Goal: Task Accomplishment & Management: Use online tool/utility

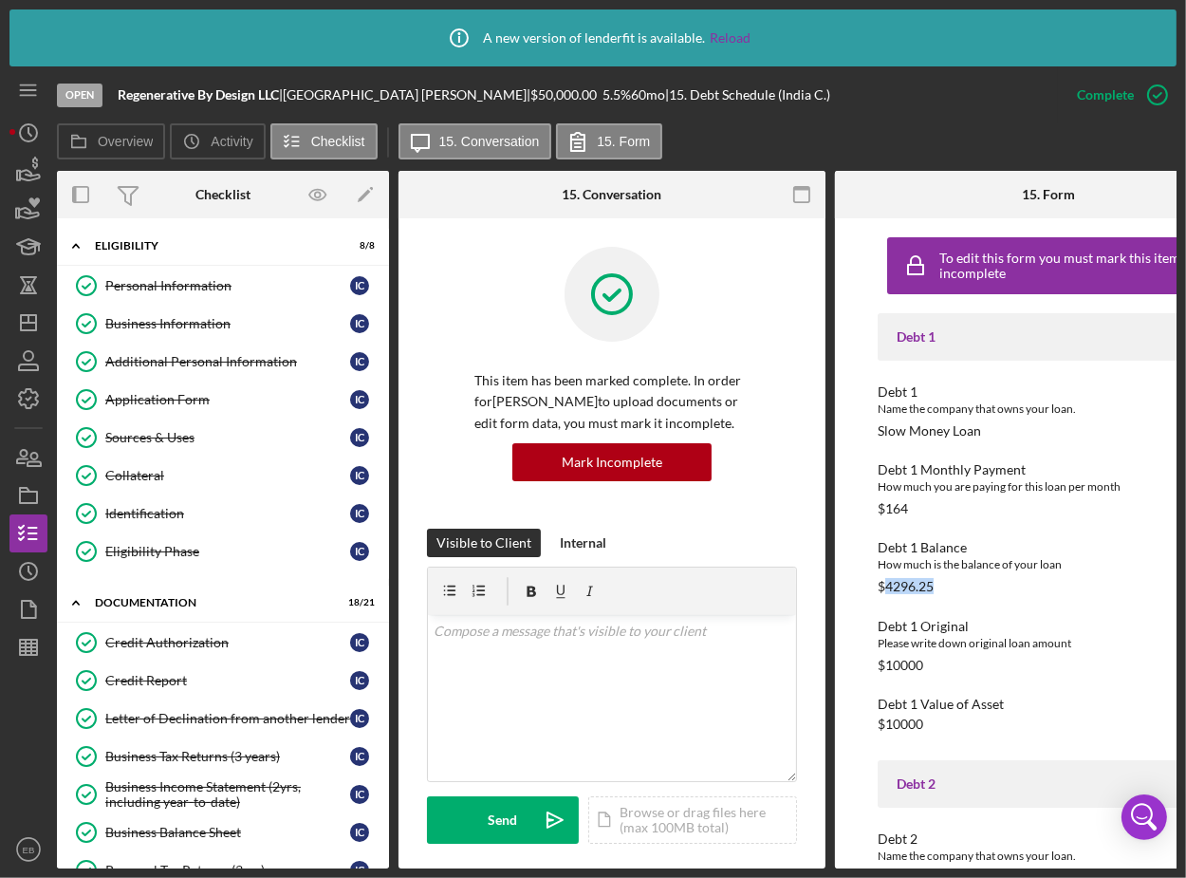
scroll to position [574, 0]
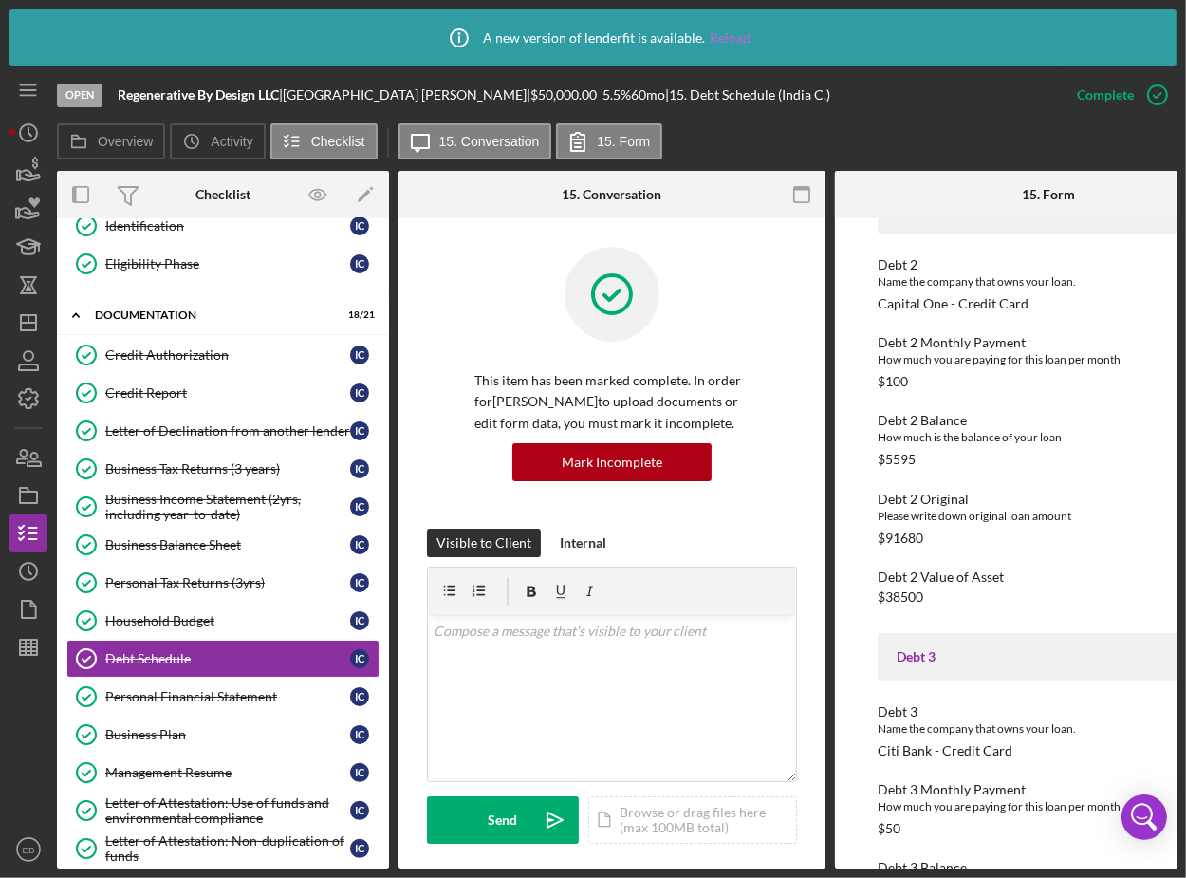
click at [731, 40] on link "Reload" at bounding box center [730, 37] width 41 height 15
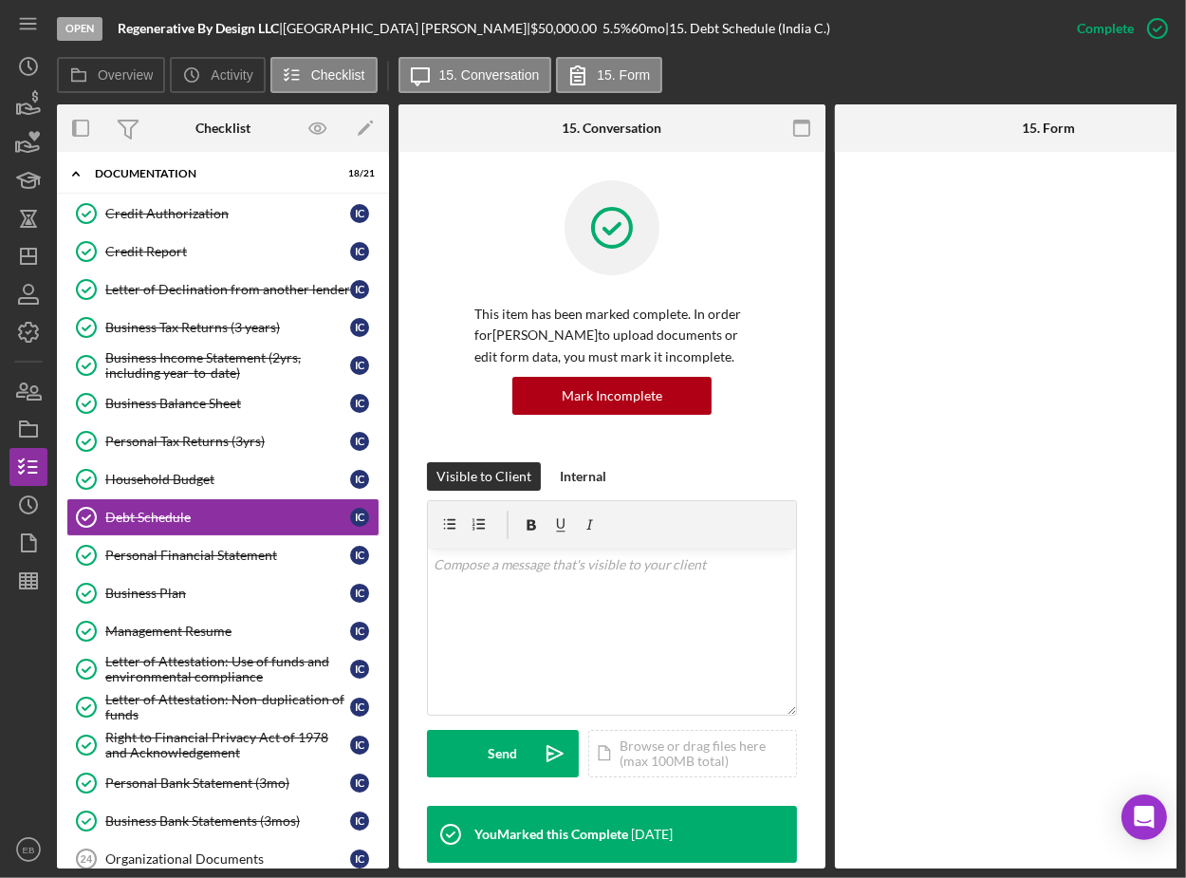
scroll to position [53, 0]
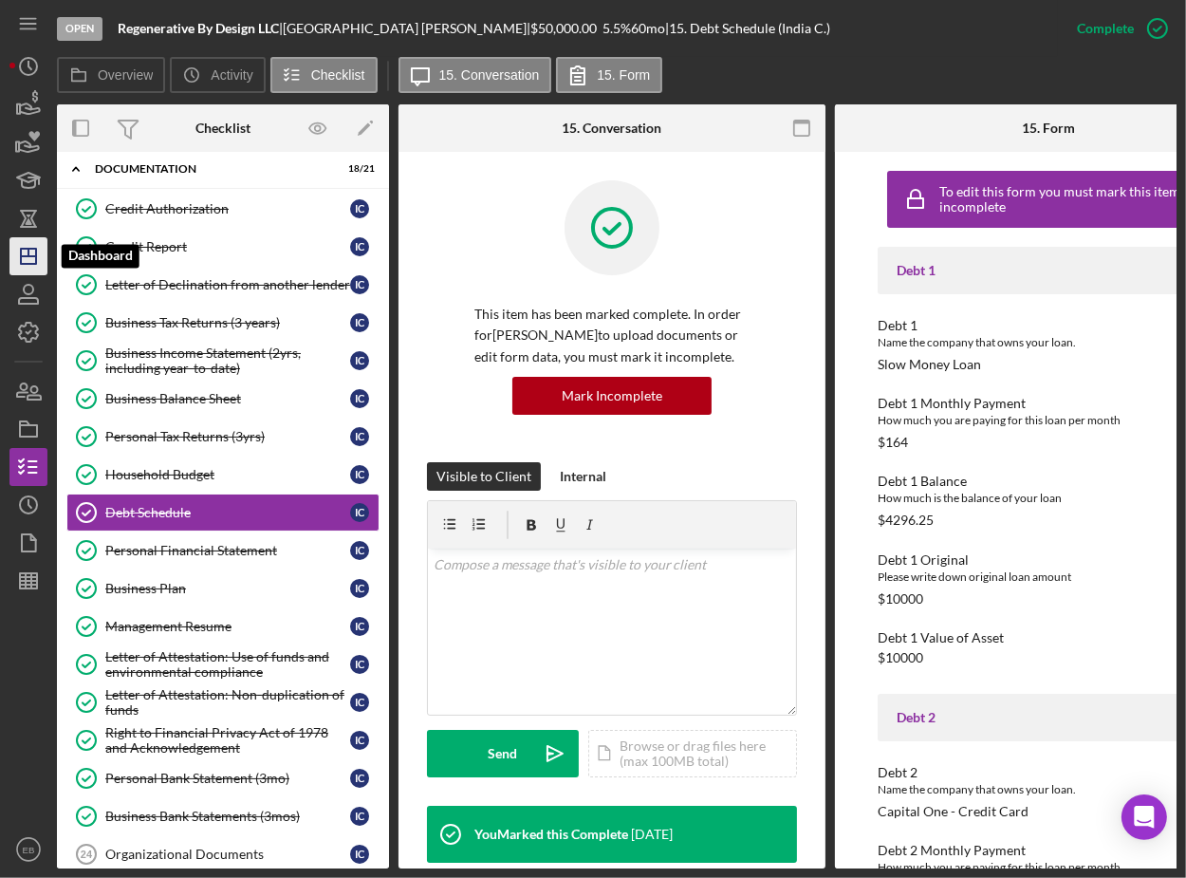
click at [32, 259] on icon "Icon/Dashboard" at bounding box center [28, 255] width 47 height 47
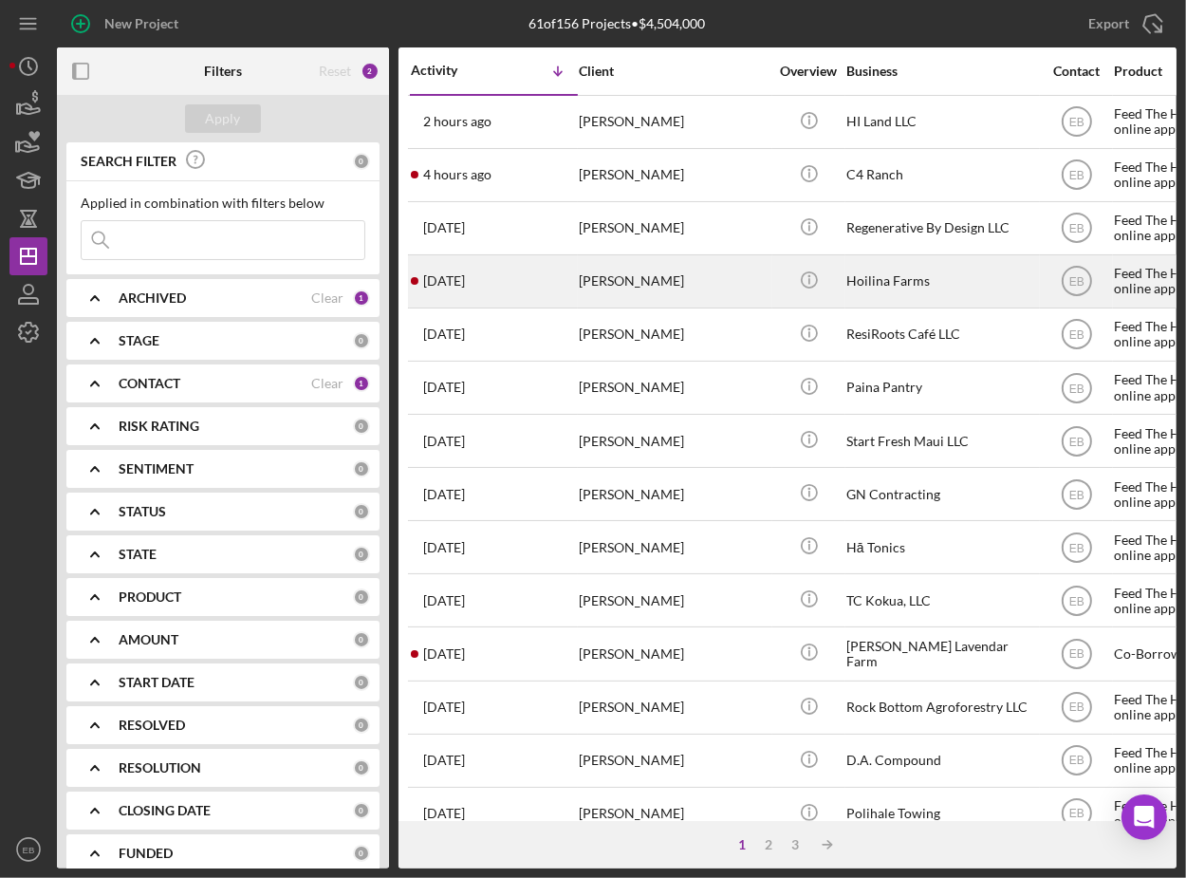
click at [624, 281] on div "[PERSON_NAME]" at bounding box center [674, 281] width 190 height 50
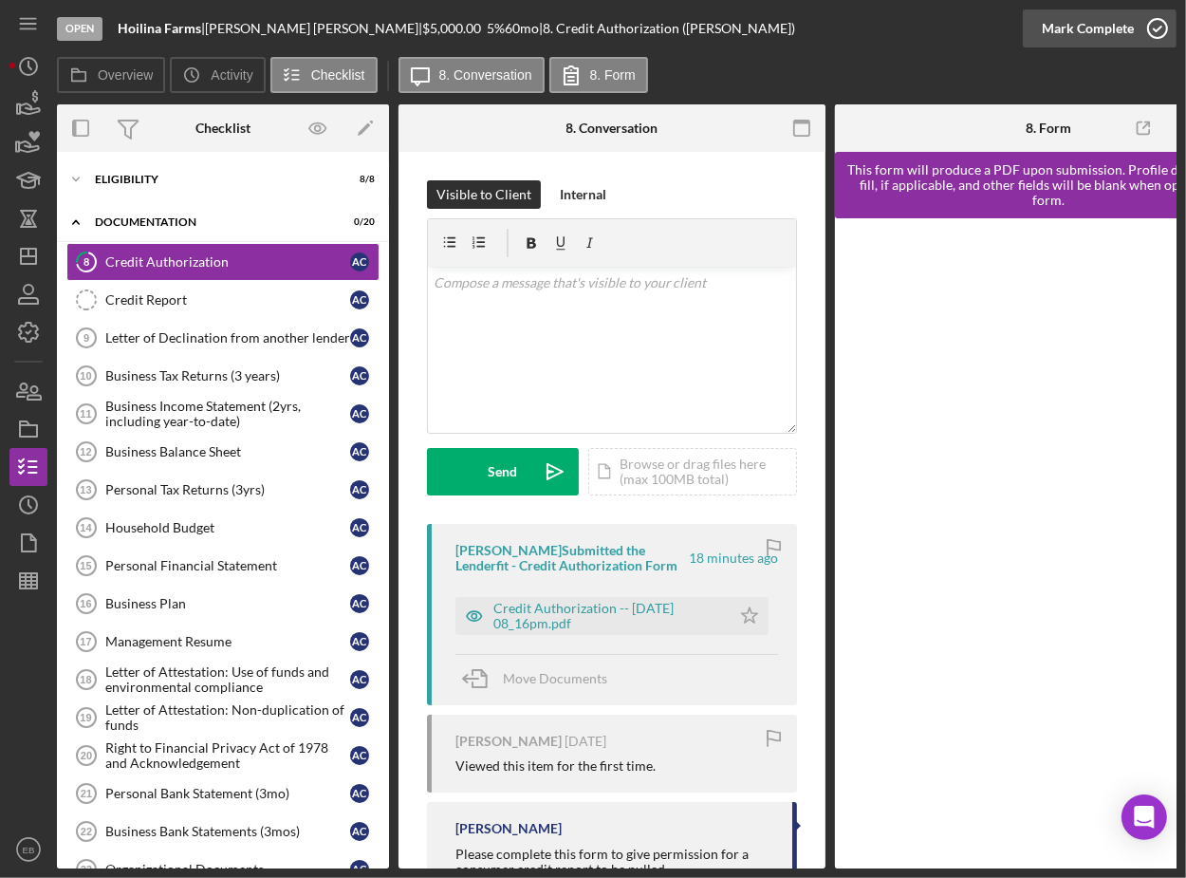
click at [1154, 34] on icon "button" at bounding box center [1157, 28] width 47 height 47
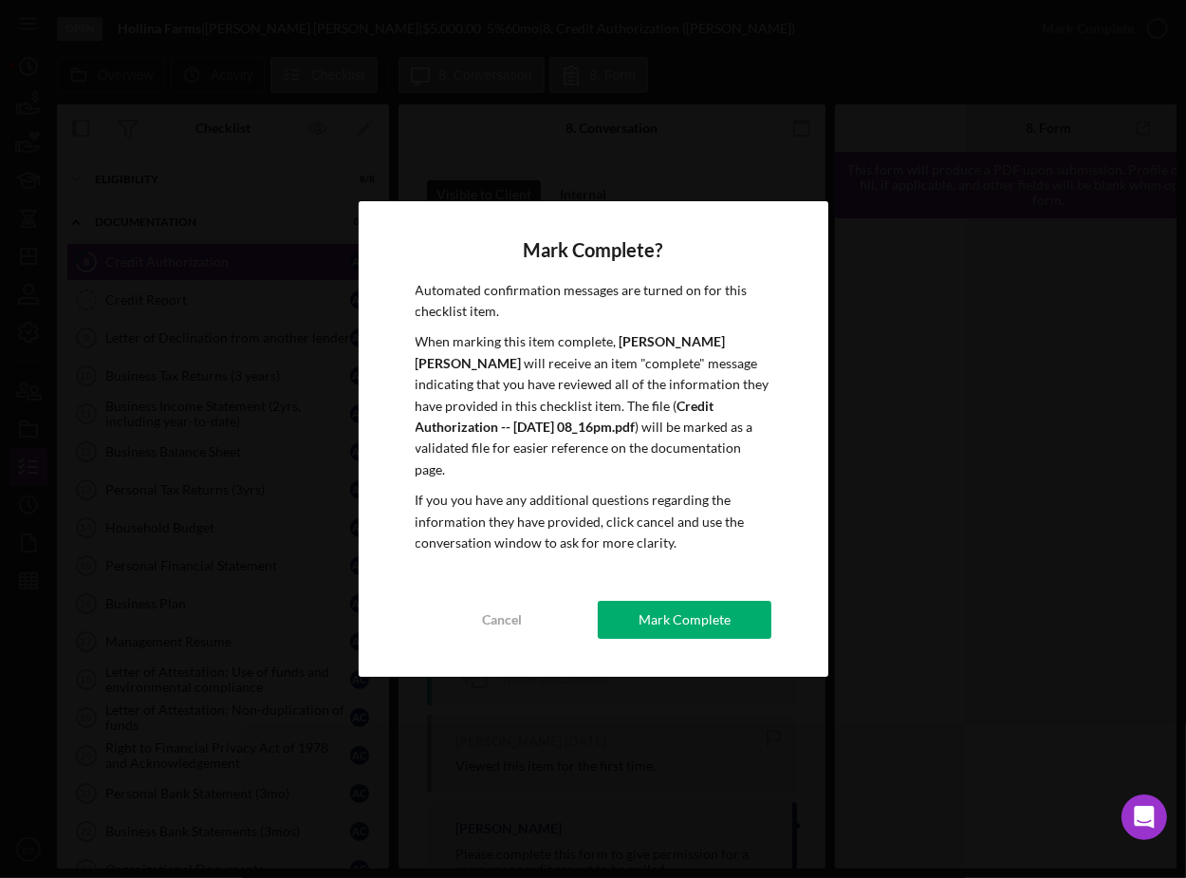
click at [703, 603] on div "Mark Complete" at bounding box center [685, 620] width 92 height 38
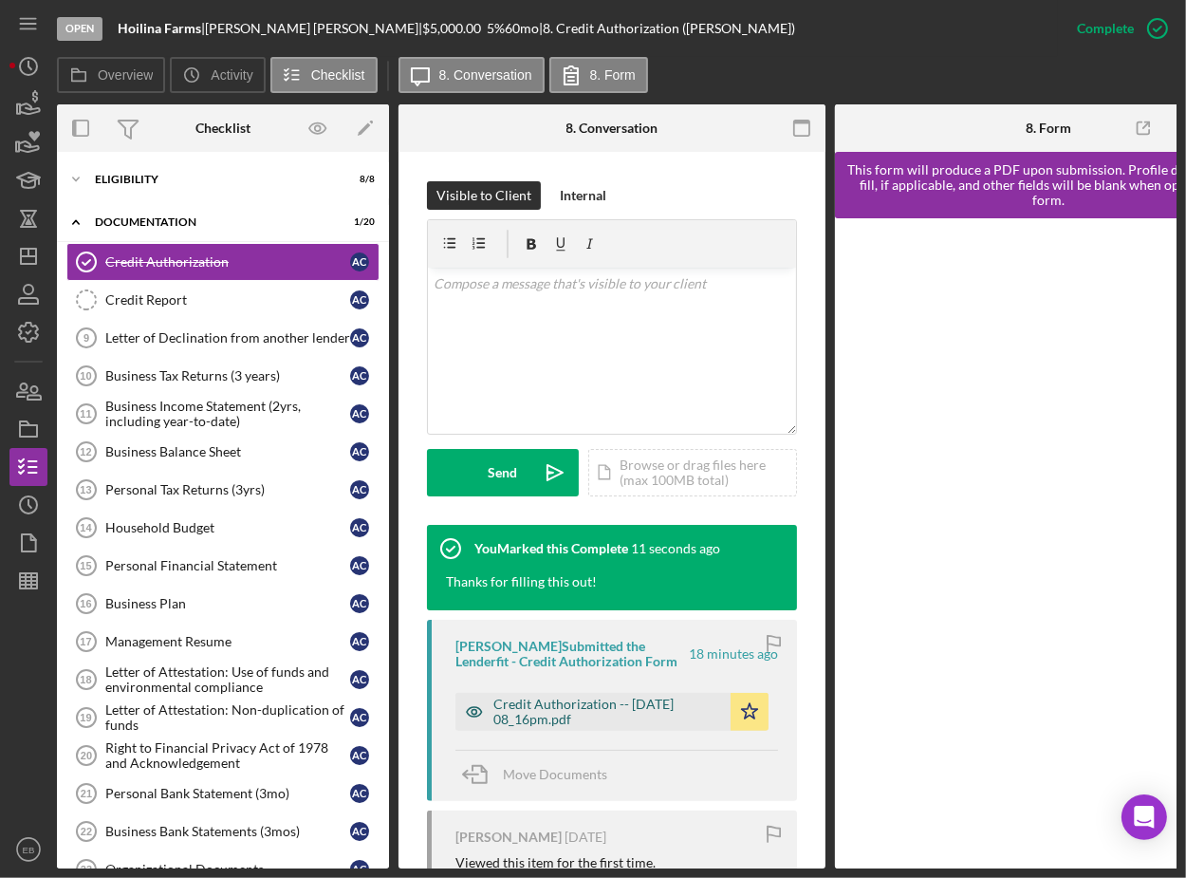
scroll to position [288, 0]
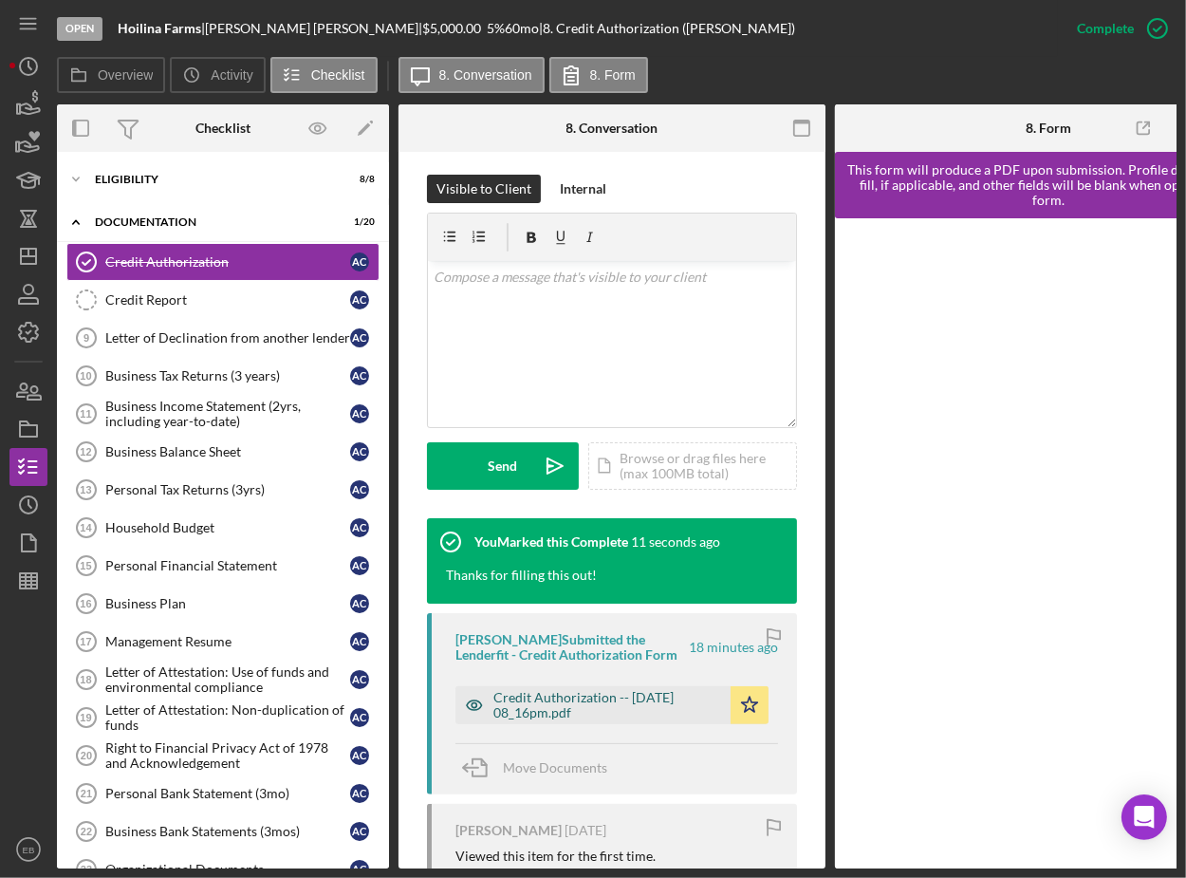
click at [601, 696] on div "Credit Authorization -- [DATE] 08_16pm.pdf" at bounding box center [607, 705] width 228 height 30
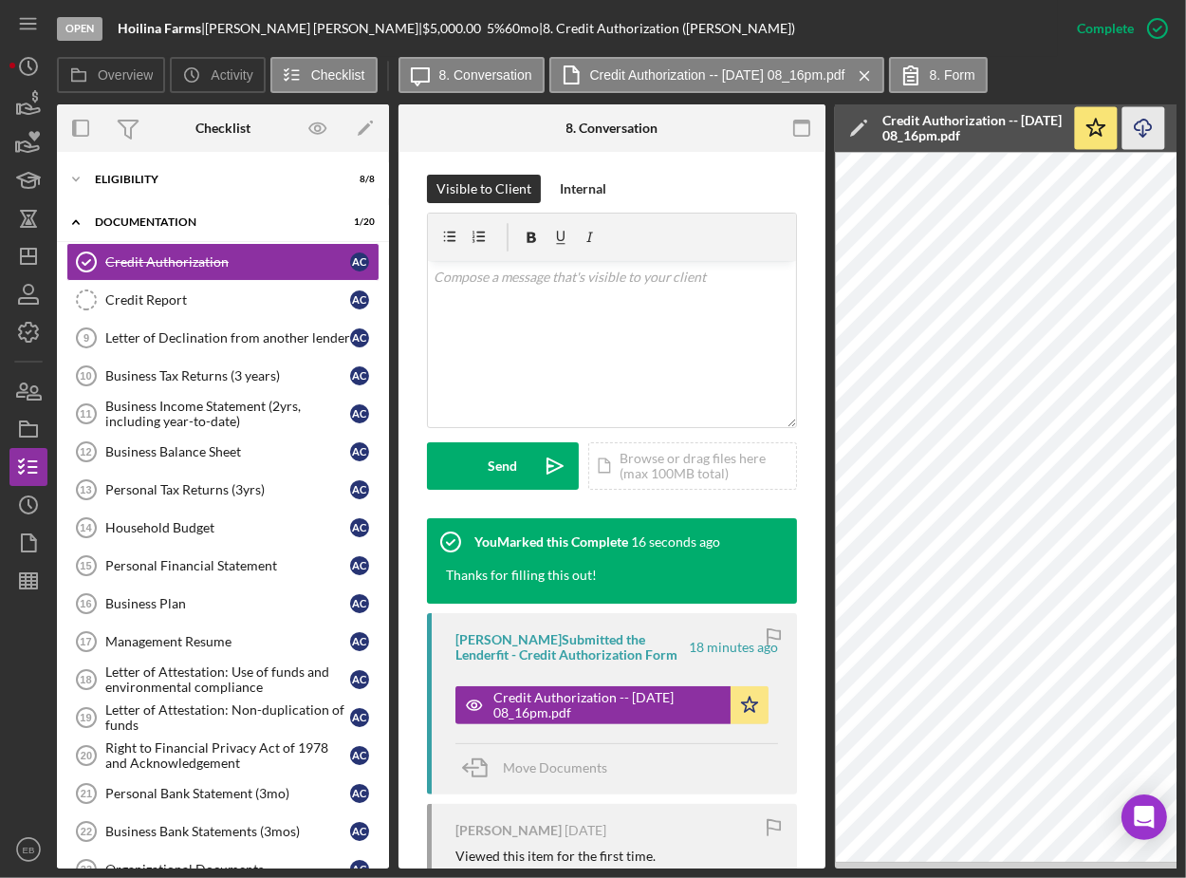
click at [1141, 114] on icon "Icon/Download" at bounding box center [1144, 128] width 43 height 43
